Goal: Information Seeking & Learning: Compare options

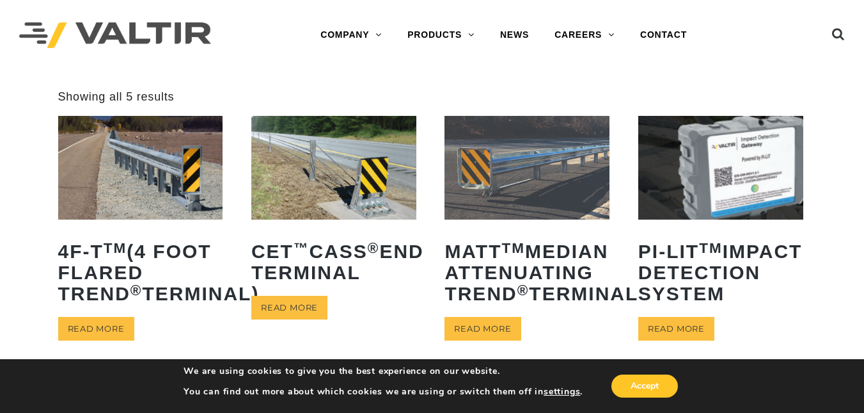
scroll to position [361, 0]
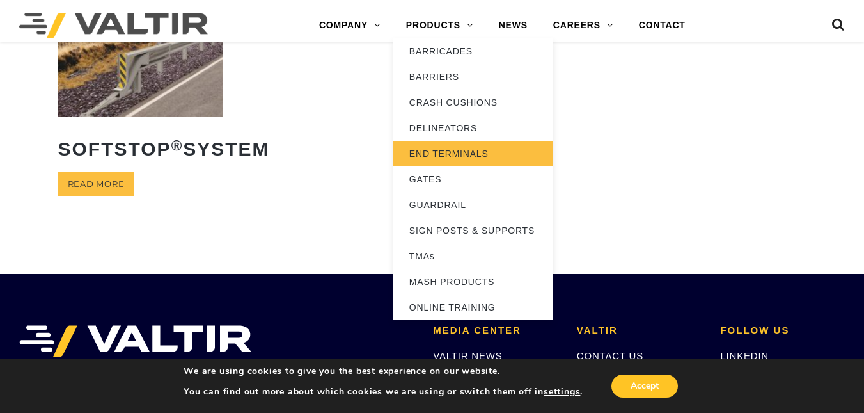
click at [445, 148] on link "END TERMINALS" at bounding box center [473, 154] width 160 height 26
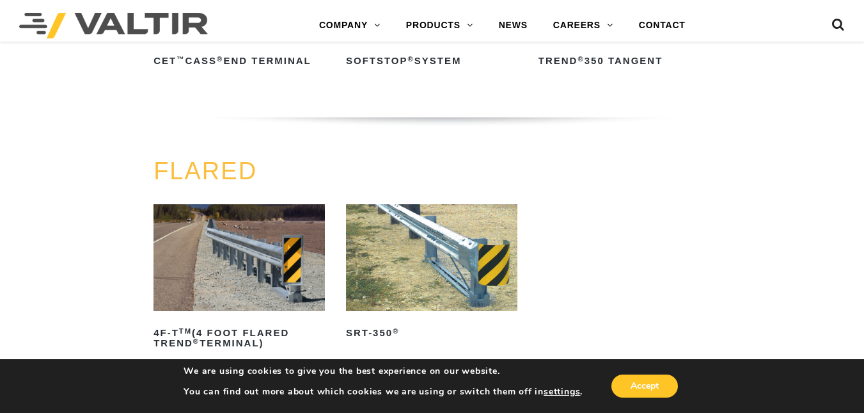
scroll to position [1082, 0]
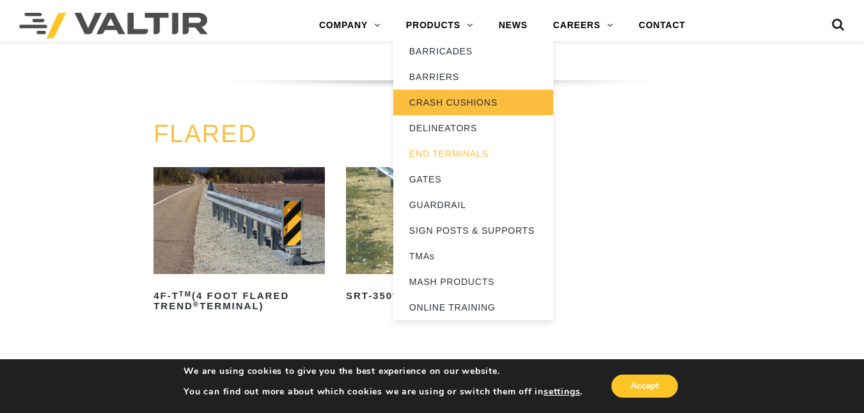
click at [458, 93] on link "CRASH CUSHIONS" at bounding box center [473, 103] width 160 height 26
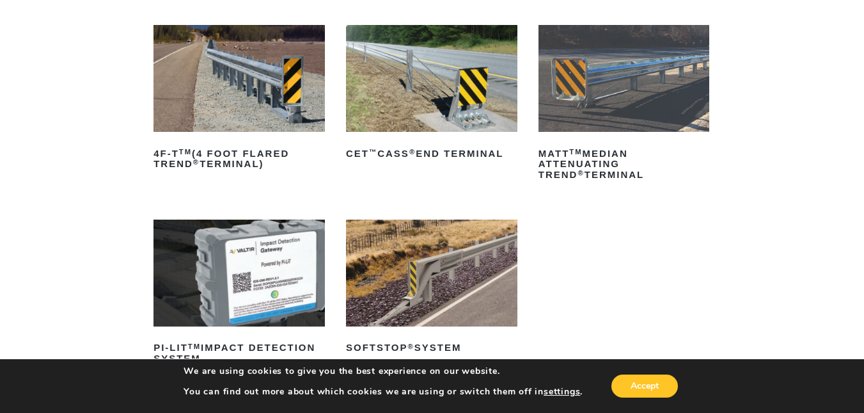
scroll to position [200, 0]
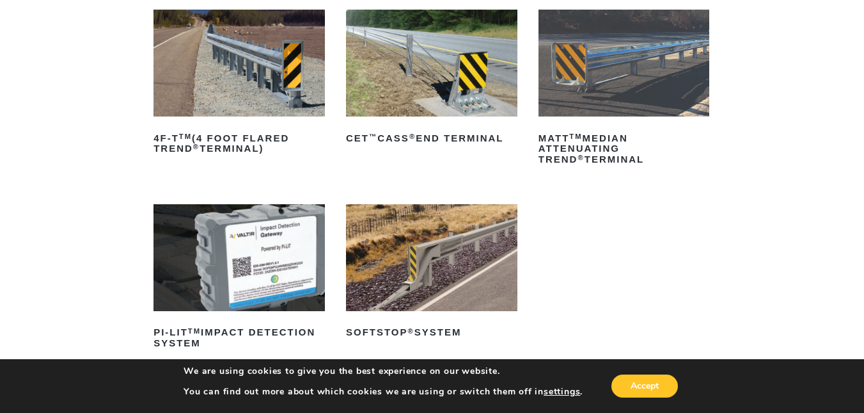
click at [293, 85] on img at bounding box center [239, 63] width 171 height 107
click at [649, 50] on img at bounding box center [624, 63] width 171 height 107
click at [459, 241] on img at bounding box center [431, 257] width 171 height 107
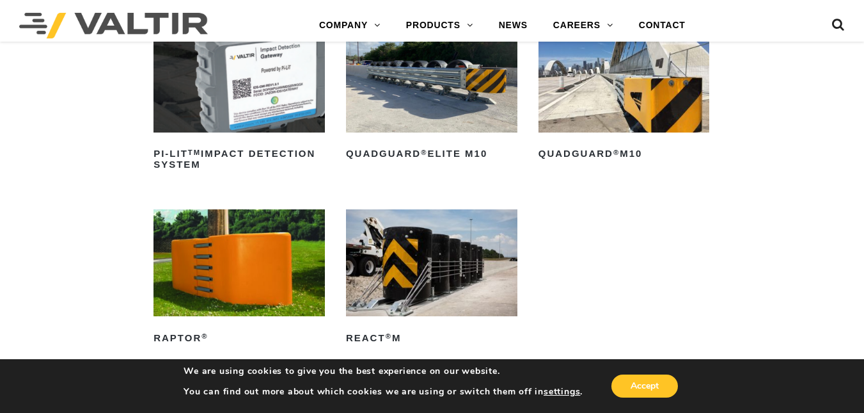
scroll to position [315, 0]
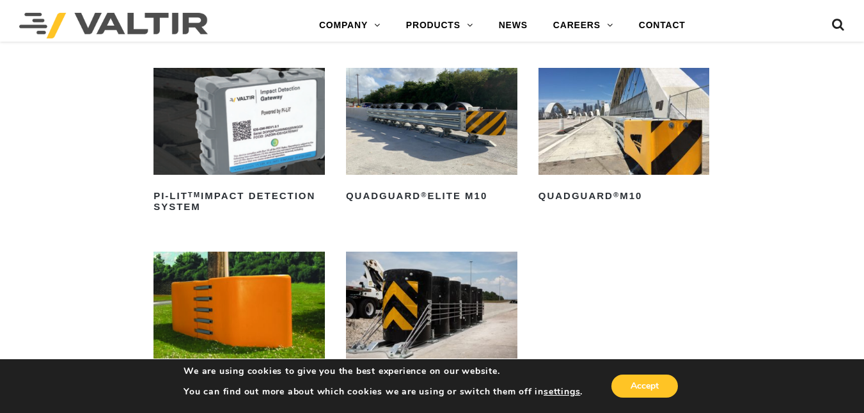
click at [622, 146] on img at bounding box center [624, 121] width 171 height 107
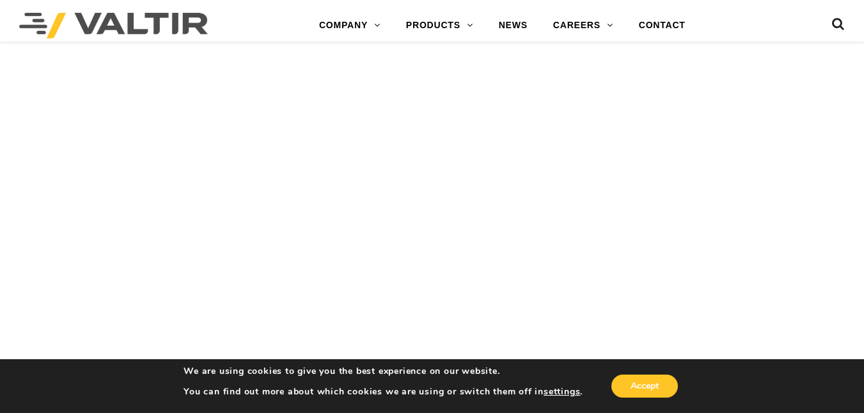
scroll to position [2526, 0]
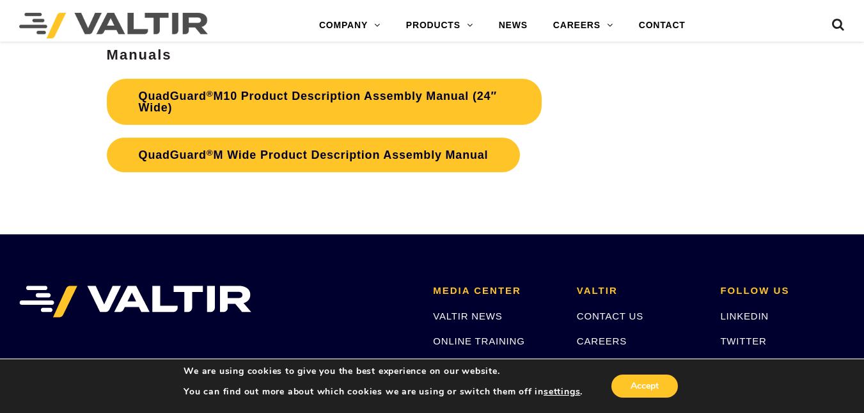
scroll to position [3969, 0]
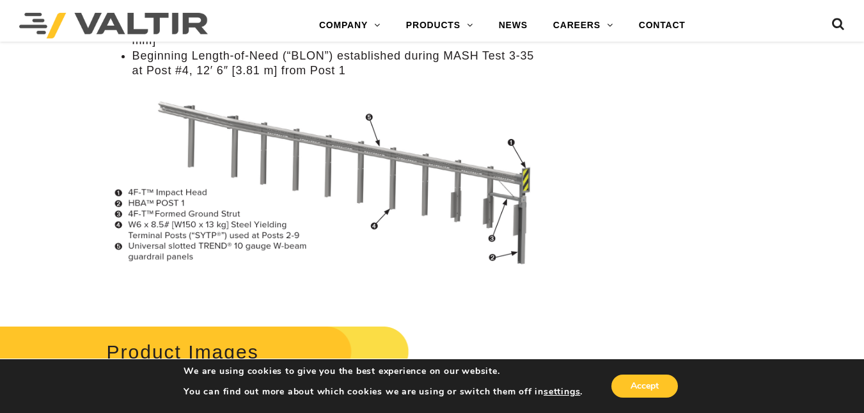
scroll to position [1082, 0]
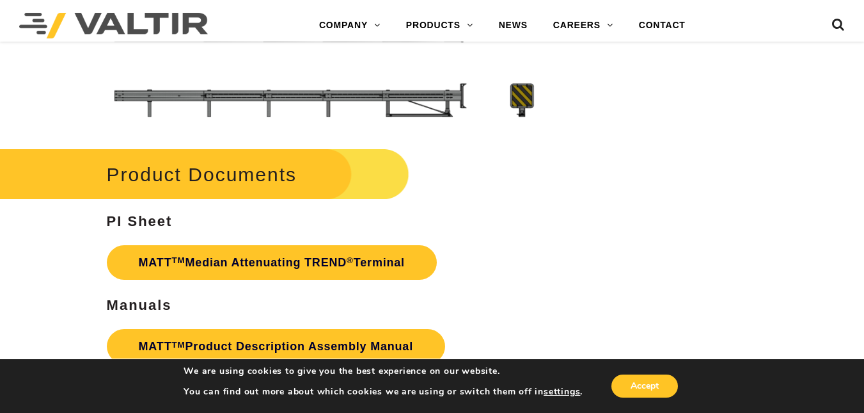
scroll to position [3608, 0]
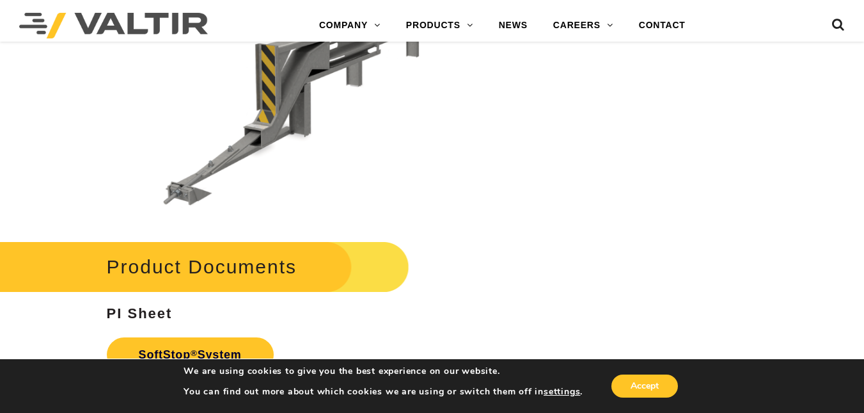
scroll to position [3145, 0]
